Goal: Use online tool/utility: Use online tool/utility

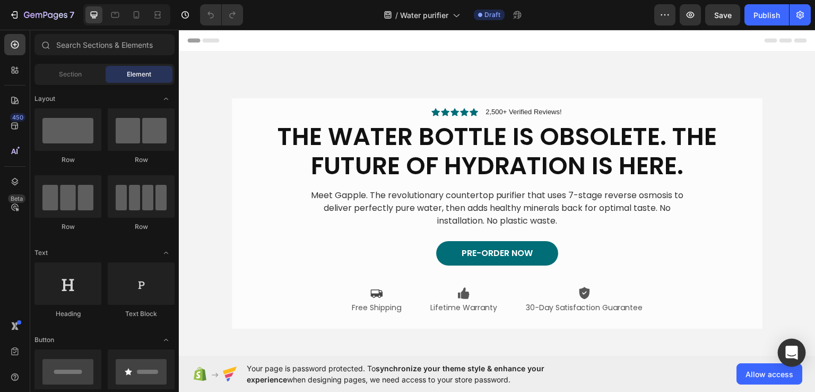
click at [790, 345] on div "Open Intercom Messenger" at bounding box center [792, 352] width 28 height 28
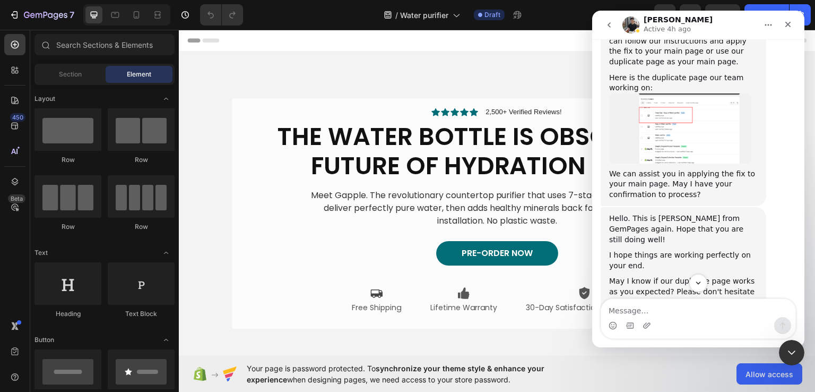
scroll to position [4312, 0]
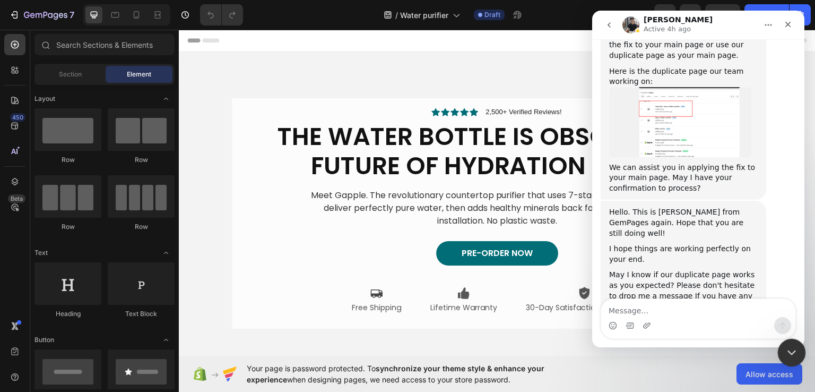
click at [795, 346] on icon "Close Intercom Messenger" at bounding box center [790, 350] width 13 height 13
